Goal: Task Accomplishment & Management: Use online tool/utility

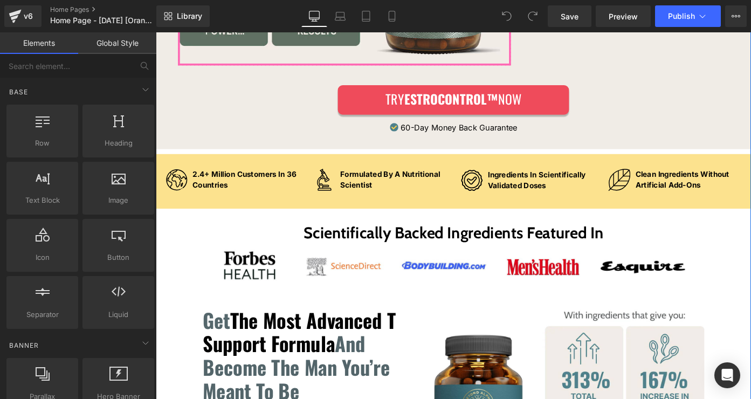
scroll to position [1864, 0]
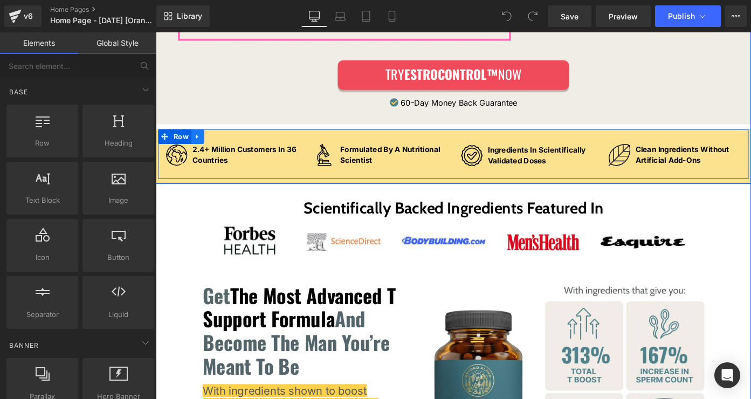
click at [200, 142] on icon at bounding box center [202, 146] width 8 height 8
click at [229, 143] on icon at bounding box center [230, 147] width 8 height 8
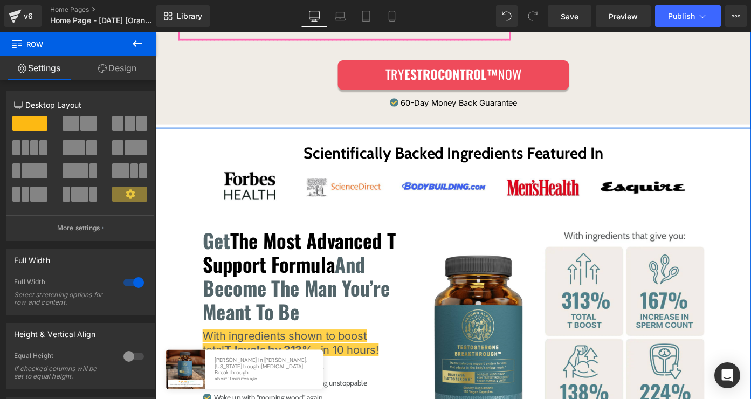
drag, startPoint x: 223, startPoint y: 130, endPoint x: 224, endPoint y: 124, distance: 6.0
click at [224, 136] on div at bounding box center [482, 137] width 652 height 3
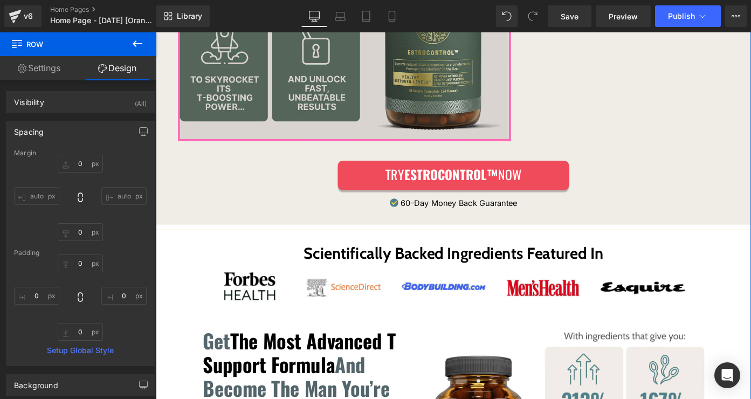
scroll to position [1832, 0]
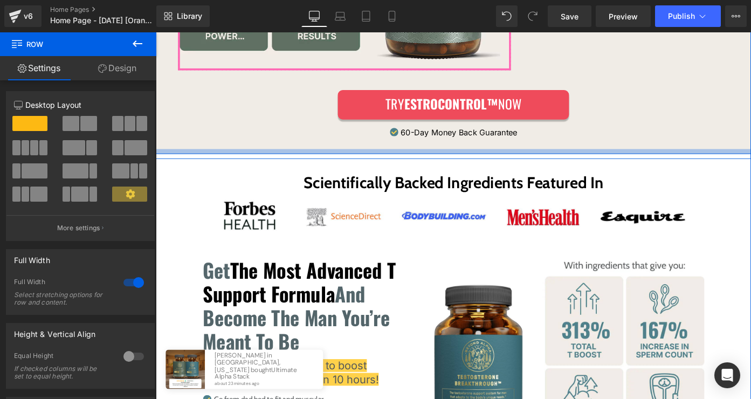
click at [197, 160] on div at bounding box center [482, 162] width 652 height 5
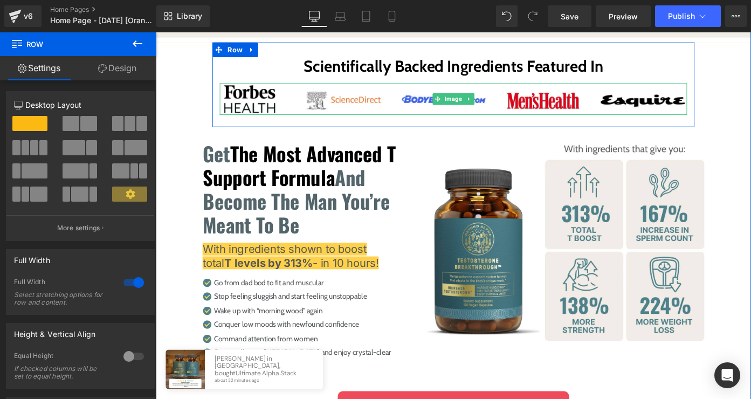
scroll to position [1875, 0]
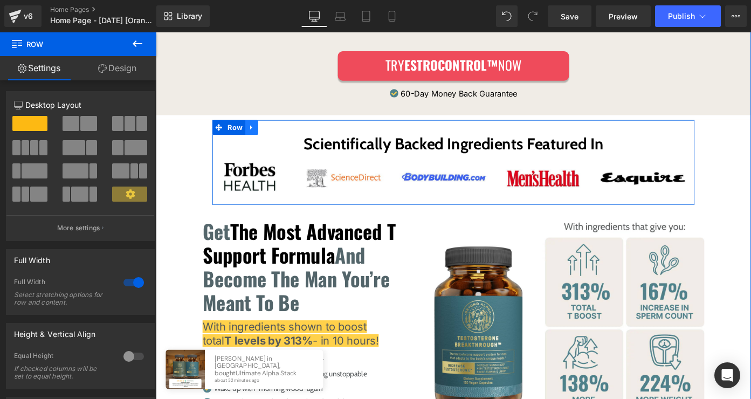
click at [259, 132] on icon at bounding box center [261, 136] width 8 height 8
click at [291, 128] on link at bounding box center [289, 136] width 14 height 16
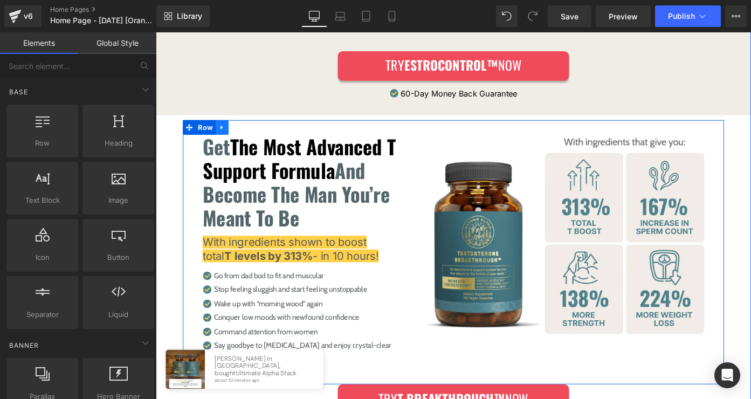
click at [226, 132] on icon at bounding box center [229, 136] width 8 height 8
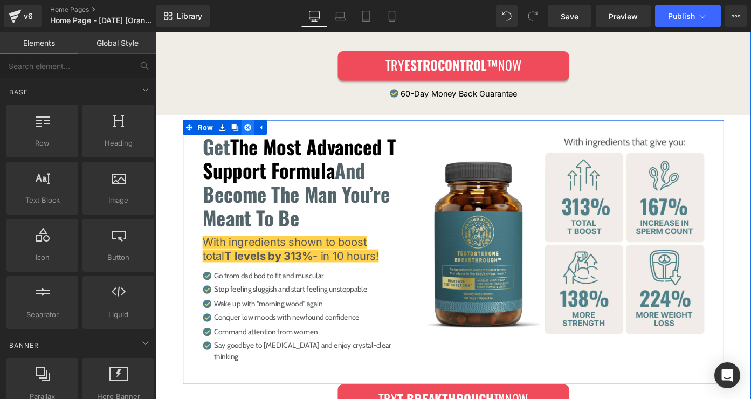
click at [256, 128] on link at bounding box center [257, 136] width 14 height 16
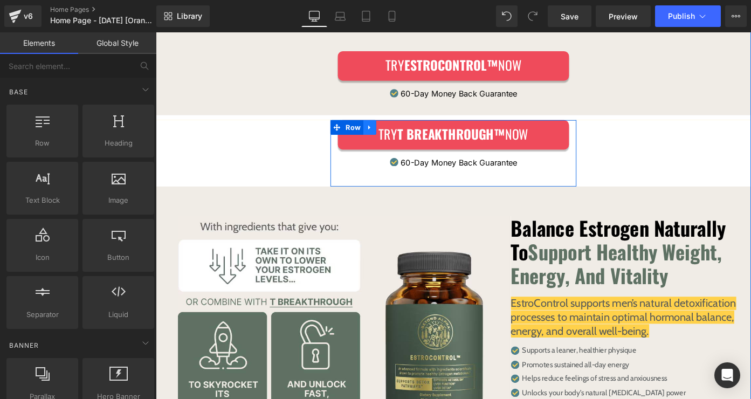
click at [386, 132] on icon at bounding box center [390, 136] width 8 height 8
click at [414, 132] on icon at bounding box center [418, 136] width 8 height 8
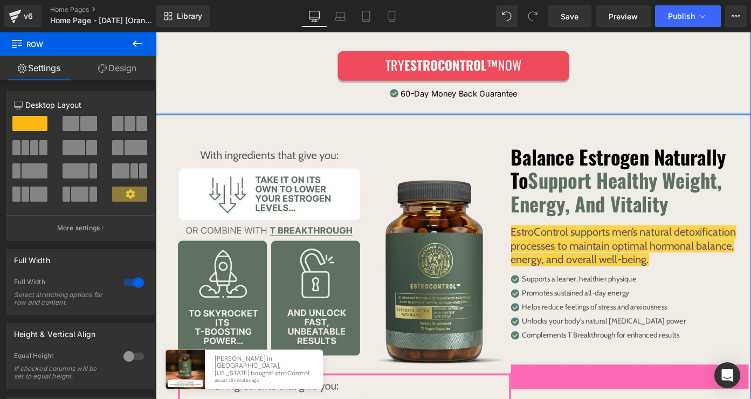
drag, startPoint x: 323, startPoint y: 112, endPoint x: 323, endPoint y: 106, distance: 6.5
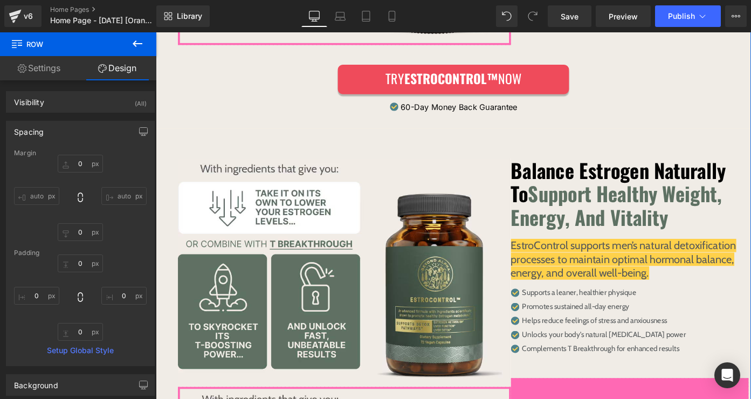
scroll to position [1820, 0]
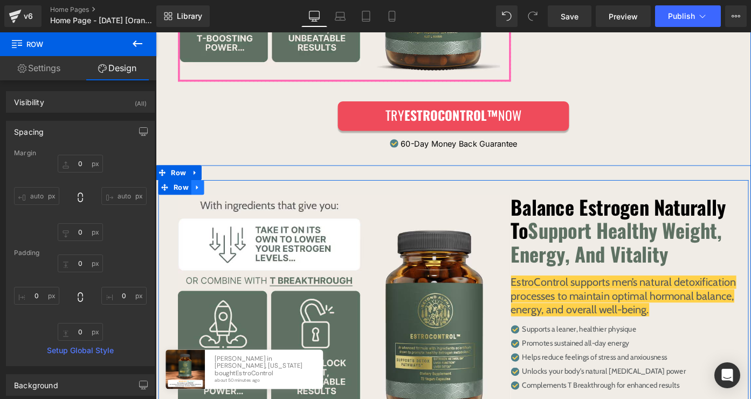
click at [198, 198] on icon at bounding box center [202, 202] width 8 height 8
click at [226, 198] on icon at bounding box center [230, 202] width 8 height 8
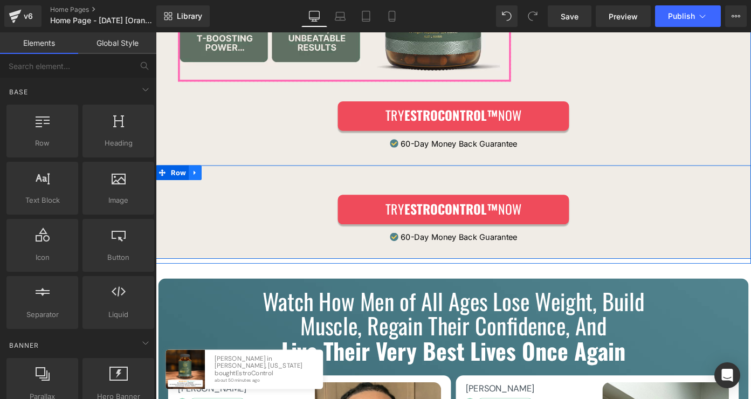
click at [195, 182] on icon at bounding box center [199, 186] width 8 height 8
click at [223, 182] on icon at bounding box center [227, 186] width 8 height 8
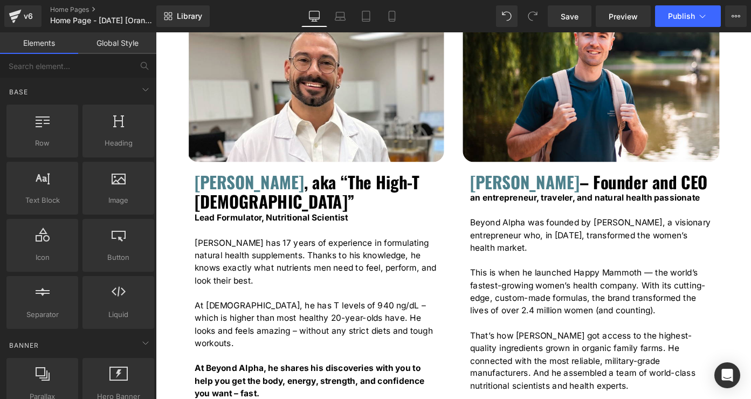
scroll to position [2996, 0]
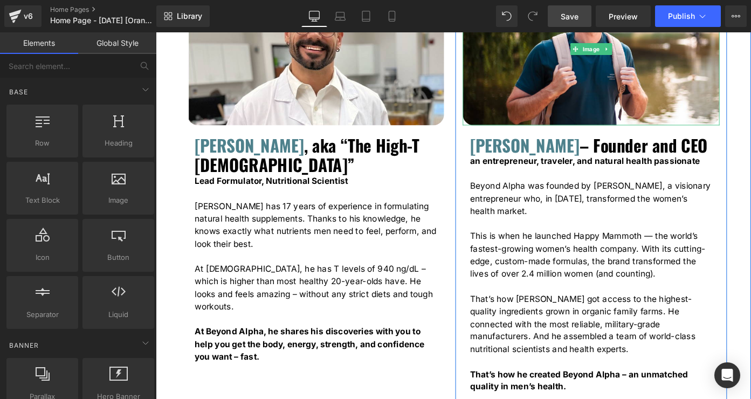
click at [563, 17] on span "Save" at bounding box center [570, 16] width 18 height 11
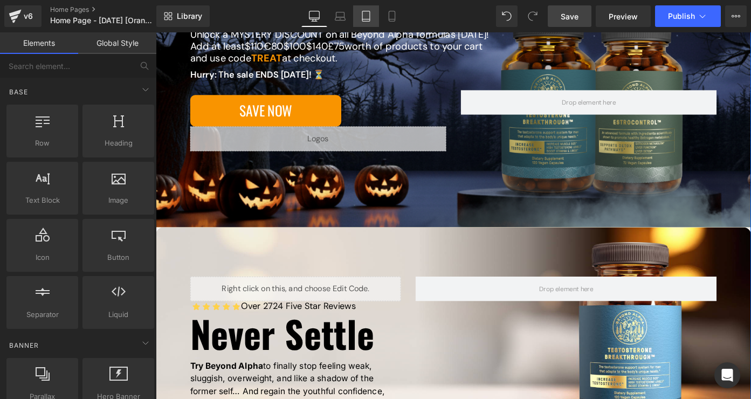
scroll to position [379, 0]
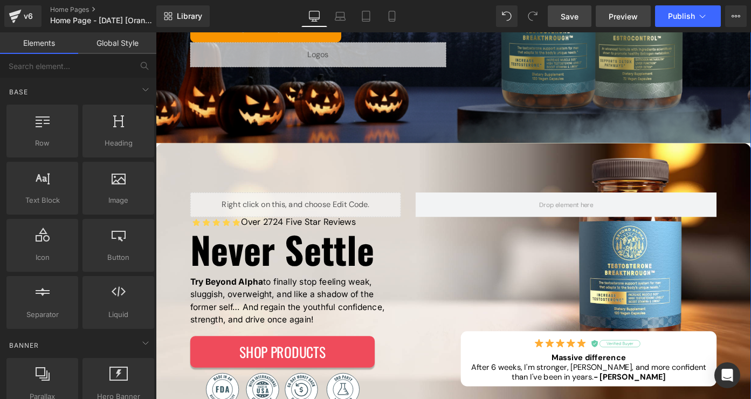
click at [622, 16] on span "Preview" at bounding box center [623, 16] width 29 height 11
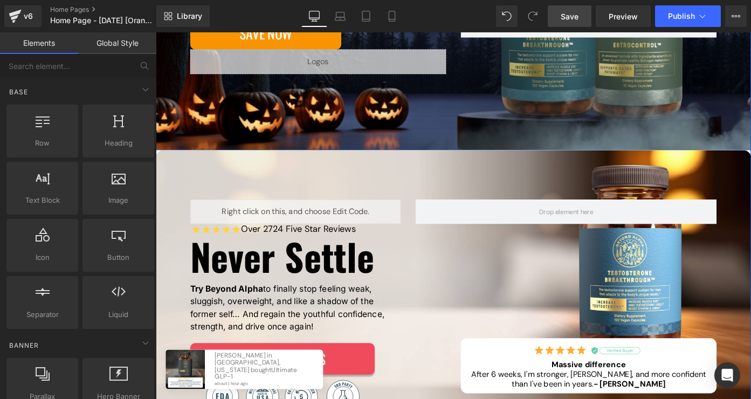
scroll to position [513, 0]
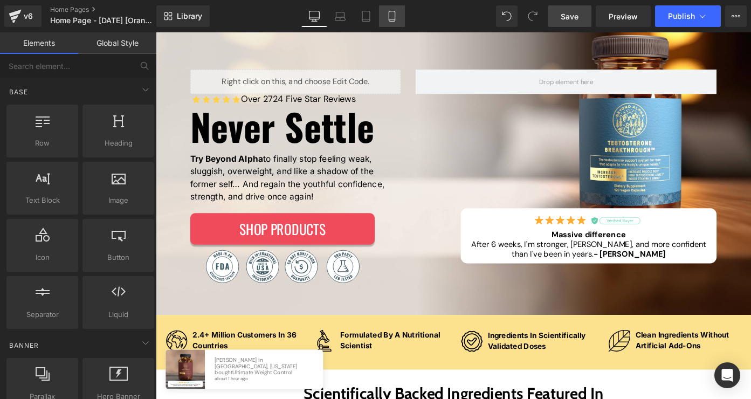
click at [396, 11] on icon at bounding box center [391, 16] width 11 height 11
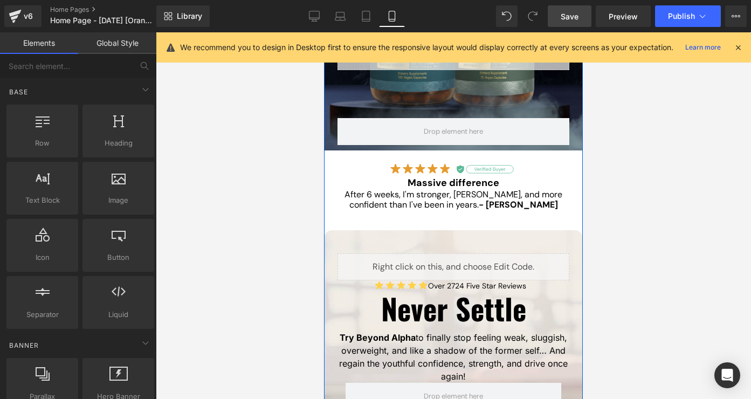
scroll to position [508, 0]
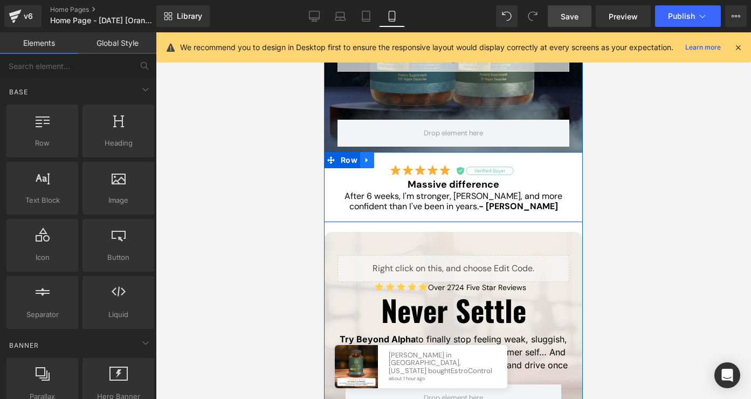
click at [363, 162] on icon at bounding box center [367, 160] width 8 height 8
click at [391, 160] on icon at bounding box center [395, 160] width 8 height 8
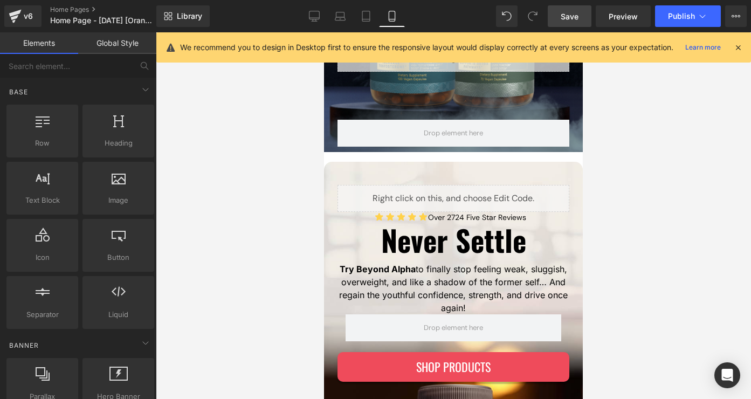
click at [572, 15] on span "Save" at bounding box center [570, 16] width 18 height 11
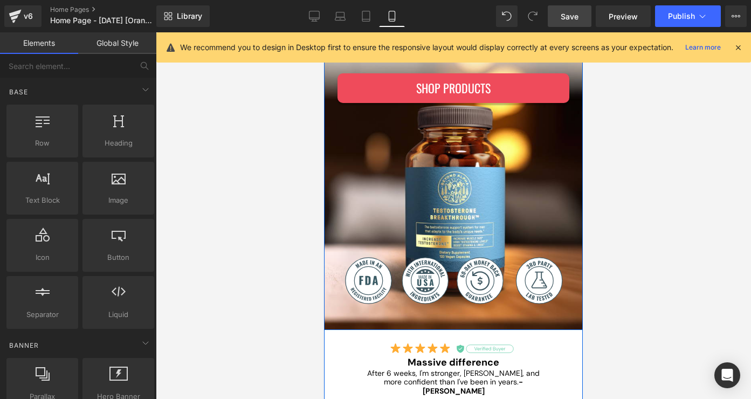
scroll to position [828, 0]
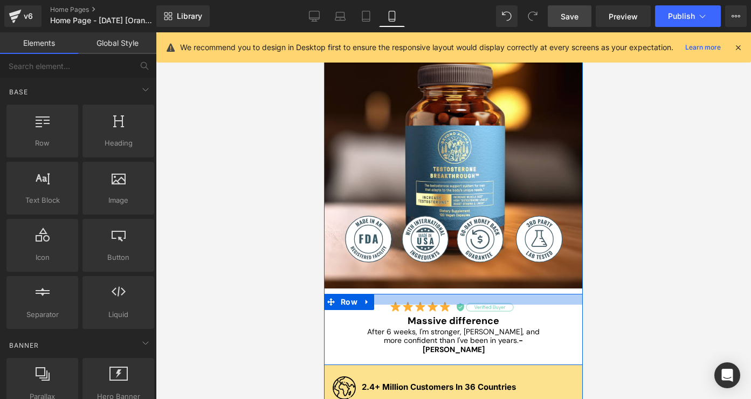
click at [442, 295] on div at bounding box center [453, 299] width 259 height 11
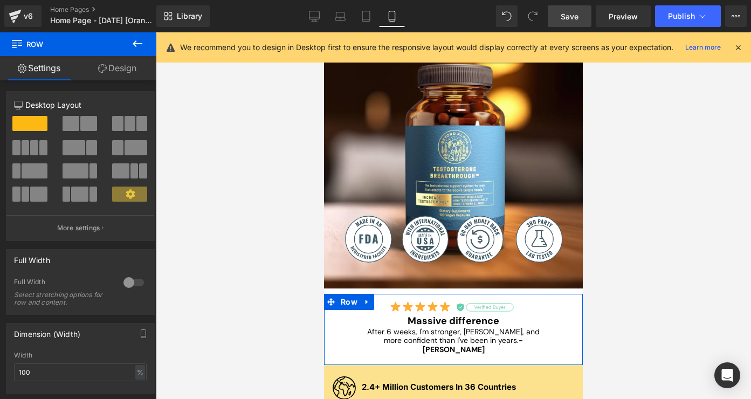
click at [120, 73] on link "Design" at bounding box center [117, 68] width 78 height 24
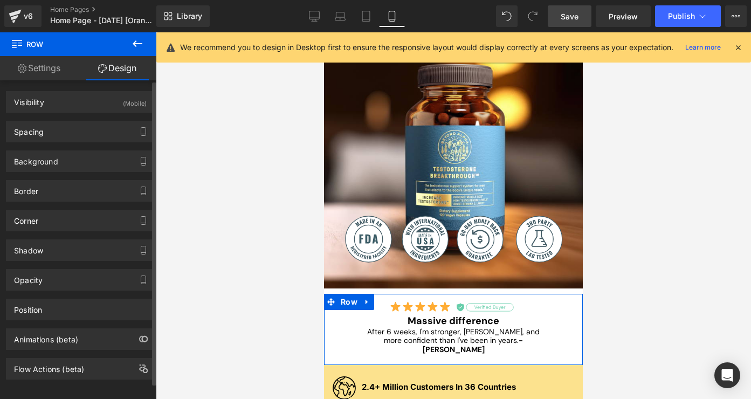
click at [74, 146] on div "Background Color & Image color Color #ffffff 100 % Image Replace Image Upload i…" at bounding box center [80, 157] width 161 height 30
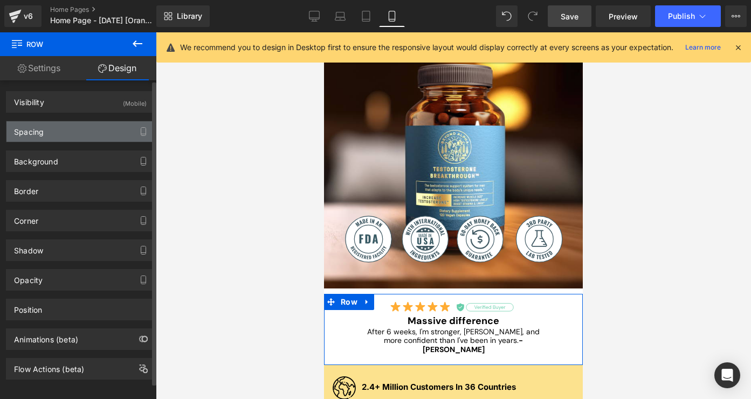
click at [74, 137] on div "Spacing" at bounding box center [80, 131] width 148 height 20
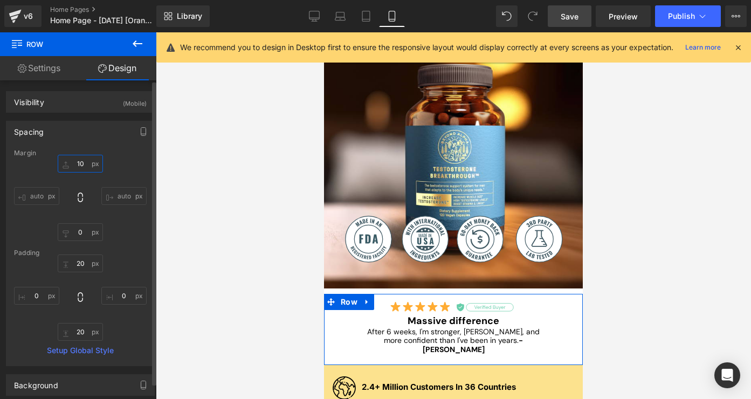
click at [80, 164] on input "10" at bounding box center [80, 164] width 45 height 18
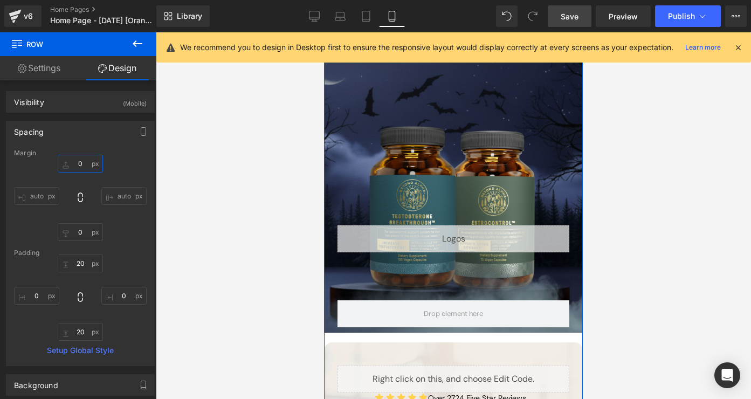
scroll to position [327, 0]
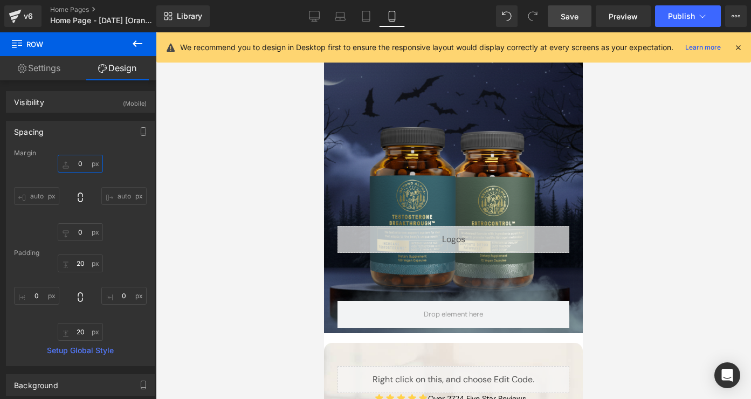
type input "0"
click at [567, 11] on span "Save" at bounding box center [570, 16] width 18 height 11
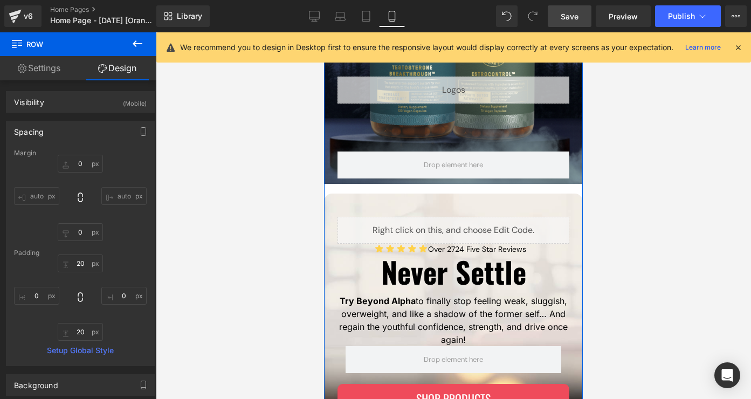
scroll to position [460, 0]
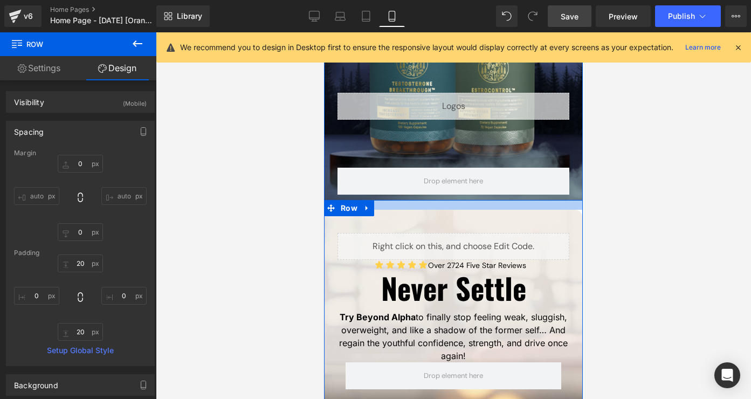
click at [466, 207] on div at bounding box center [453, 205] width 259 height 10
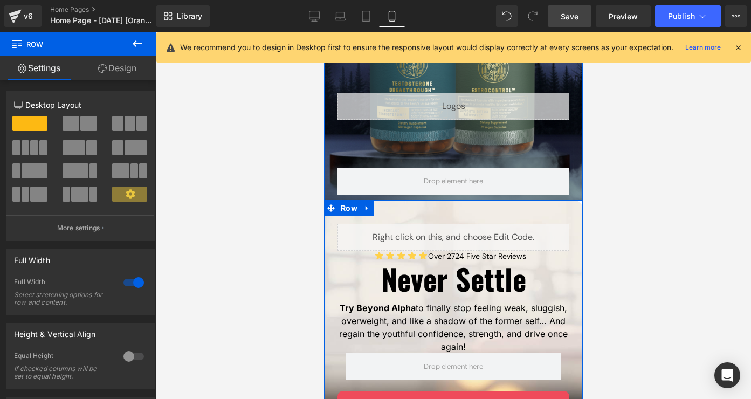
drag, startPoint x: 438, startPoint y: 207, endPoint x: 438, endPoint y: 198, distance: 9.2
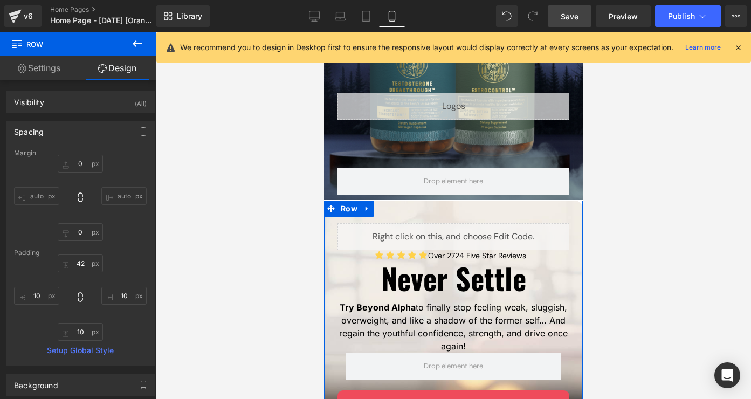
click at [565, 23] on link "Save" at bounding box center [570, 16] width 44 height 22
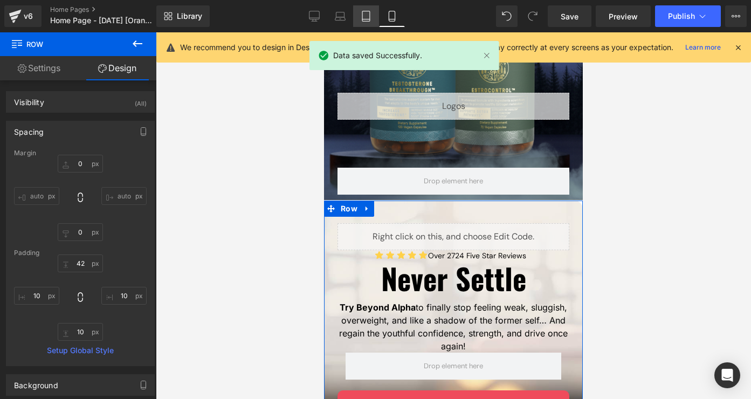
click at [363, 18] on icon at bounding box center [366, 16] width 11 height 11
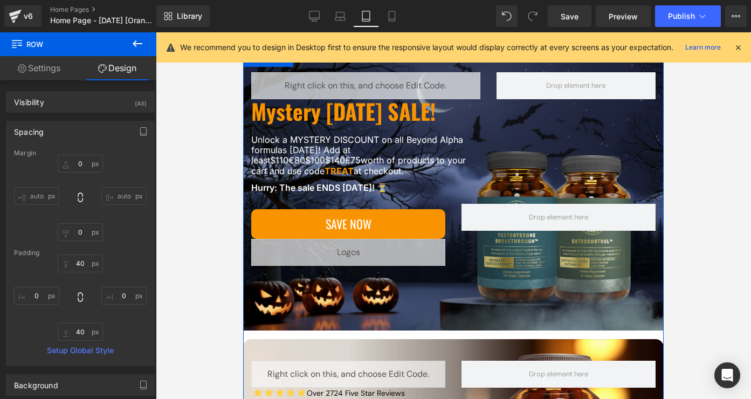
scroll to position [120, 0]
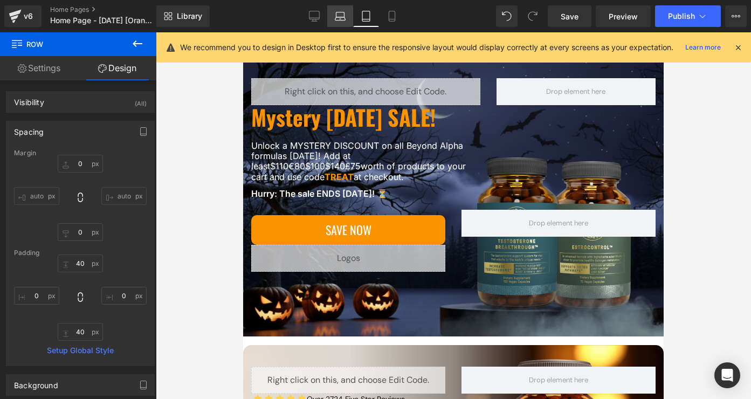
click at [347, 24] on link "Laptop" at bounding box center [340, 16] width 26 height 22
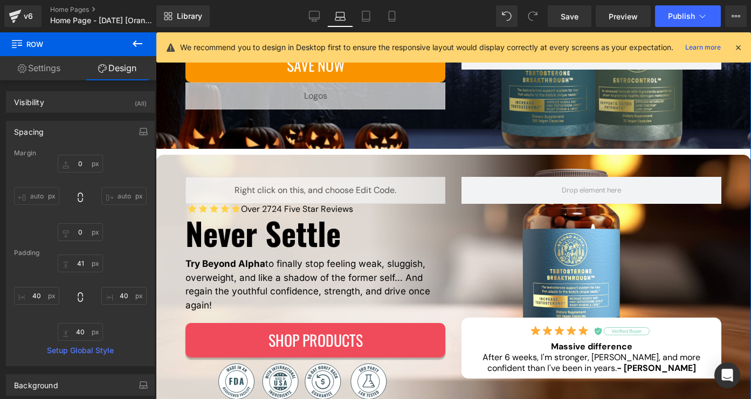
scroll to position [275, 0]
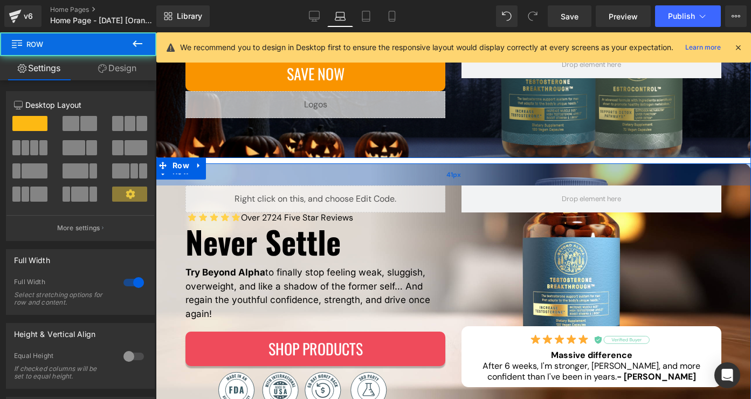
click at [418, 174] on div "41px" at bounding box center [453, 174] width 595 height 22
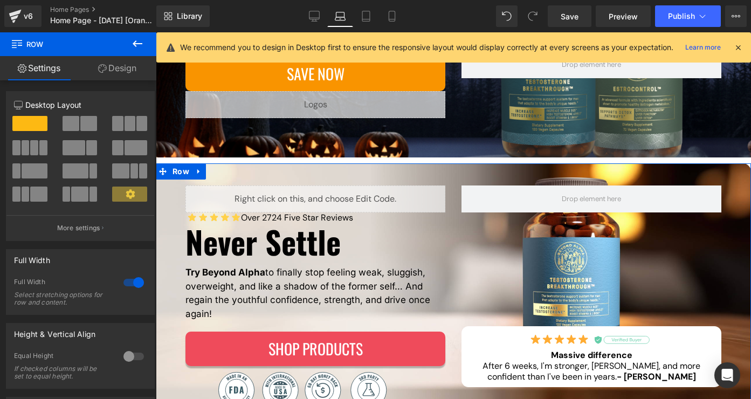
click at [121, 74] on link "Design" at bounding box center [117, 68] width 78 height 24
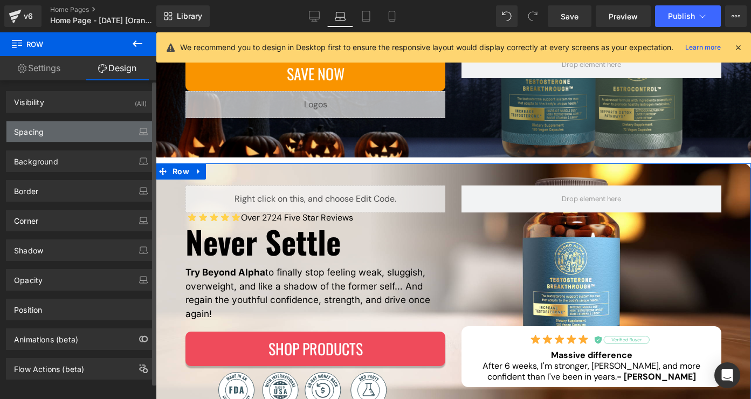
click at [88, 132] on div "Spacing" at bounding box center [80, 131] width 148 height 20
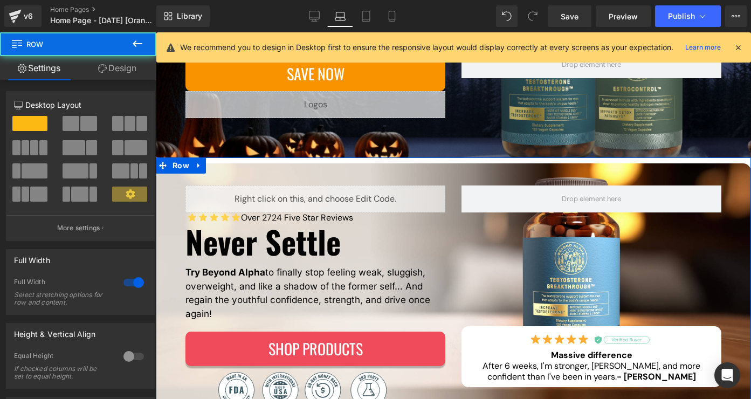
click at [100, 64] on link "Design" at bounding box center [117, 68] width 78 height 24
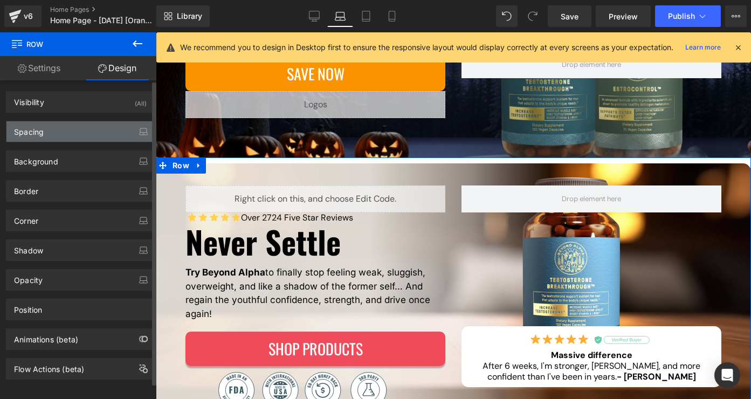
click at [66, 131] on div "Spacing" at bounding box center [80, 131] width 148 height 20
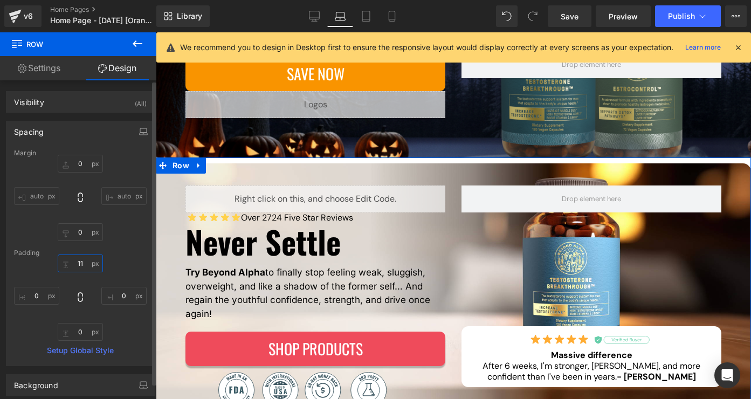
click at [82, 258] on input "text" at bounding box center [80, 263] width 45 height 18
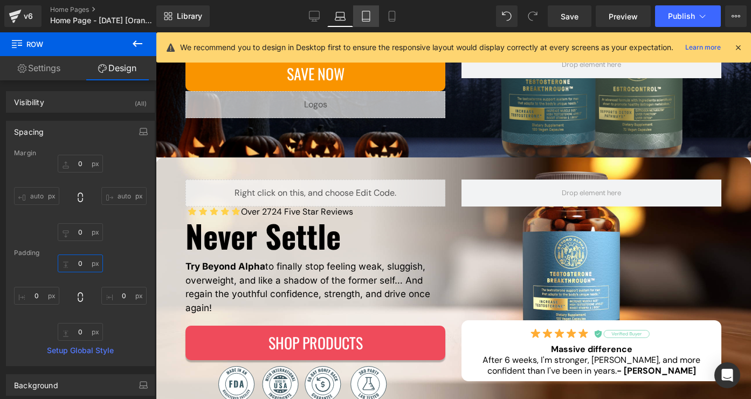
type input "0"
click at [365, 23] on link "Tablet" at bounding box center [366, 16] width 26 height 22
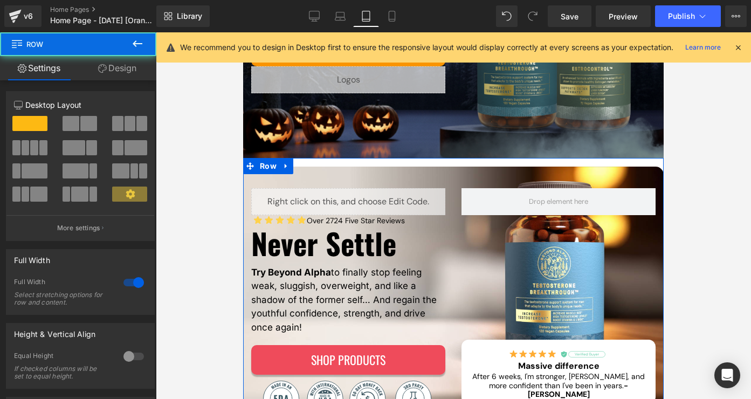
click at [129, 66] on link "Design" at bounding box center [117, 68] width 78 height 24
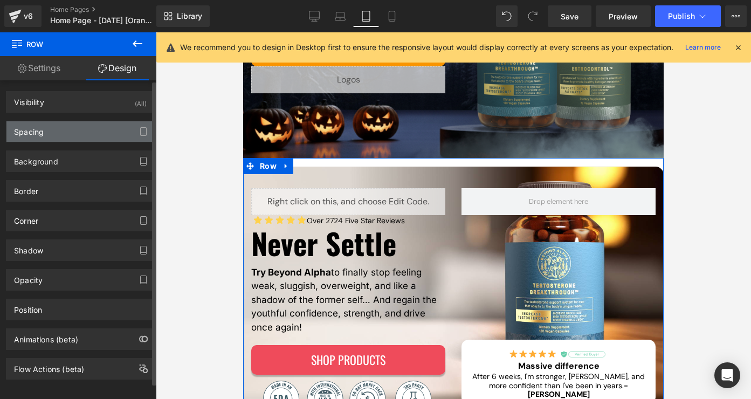
click at [64, 135] on div "Spacing" at bounding box center [80, 131] width 148 height 20
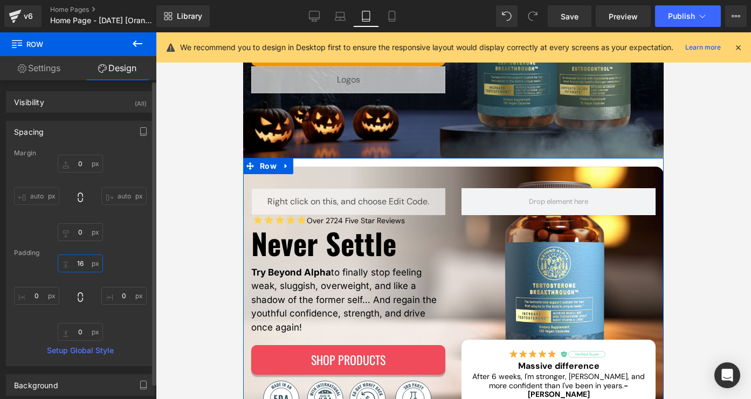
click at [79, 259] on input "16" at bounding box center [80, 263] width 45 height 18
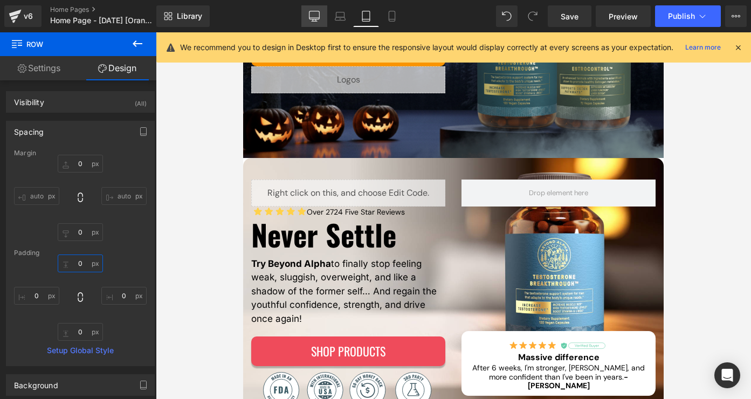
type input "0"
click at [316, 18] on icon at bounding box center [314, 18] width 10 height 0
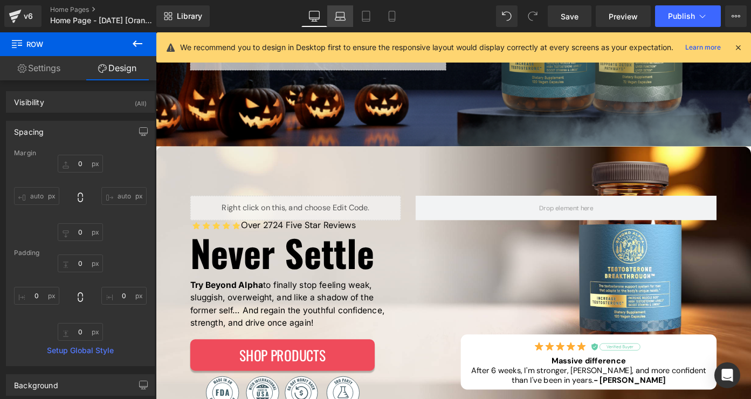
click at [338, 18] on icon at bounding box center [340, 16] width 11 height 11
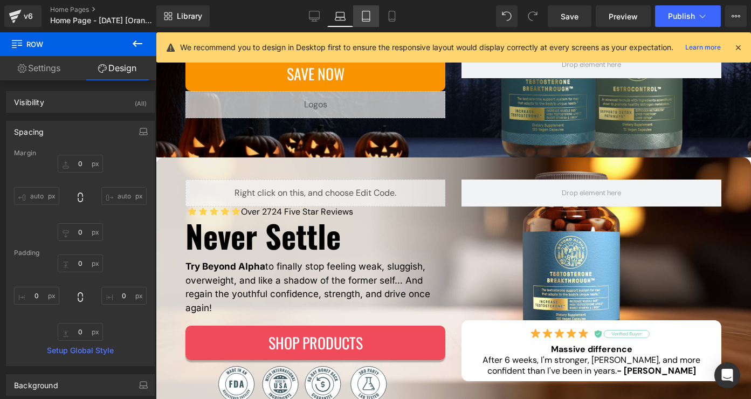
click at [360, 20] on link "Tablet" at bounding box center [366, 16] width 26 height 22
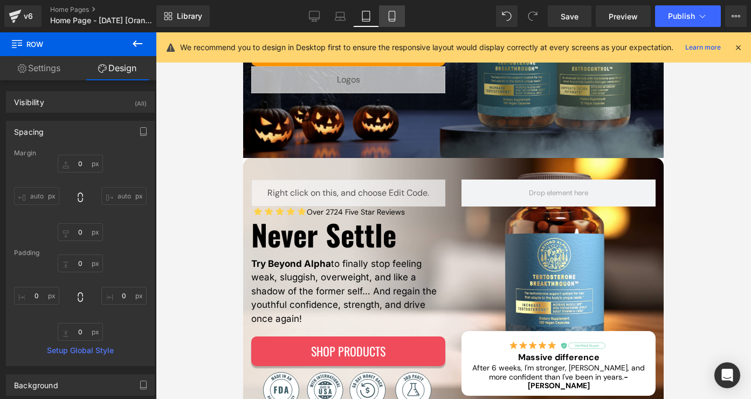
click at [385, 19] on link "Mobile" at bounding box center [392, 16] width 26 height 22
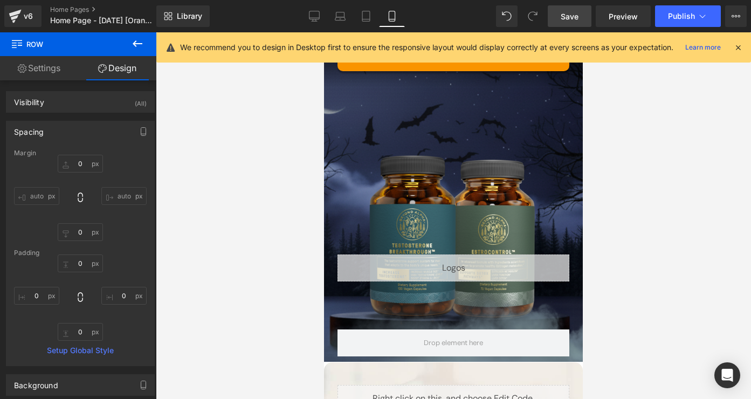
scroll to position [502, 0]
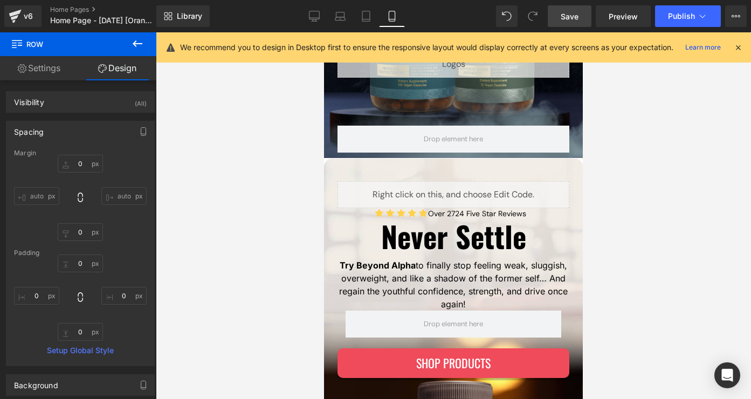
click at [562, 18] on span "Save" at bounding box center [570, 16] width 18 height 11
